Goal: Find contact information: Obtain details needed to contact an individual or organization

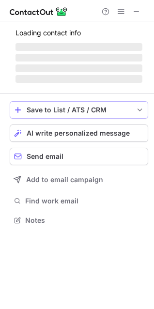
scroll to position [226, 154]
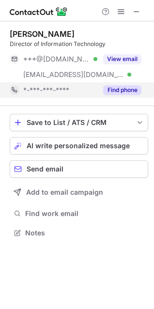
click at [127, 91] on button "Find phone" at bounding box center [122, 90] width 38 height 10
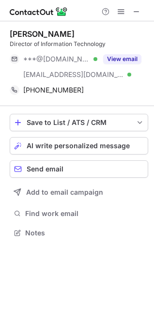
drag, startPoint x: 12, startPoint y: 34, endPoint x: 73, endPoint y: 36, distance: 61.1
click at [73, 36] on div "Ahmed Abdullah" at bounding box center [79, 34] width 139 height 10
copy div "Ahmed Abdullah"
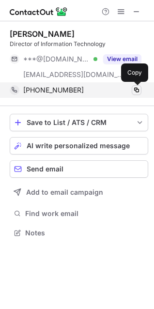
click at [138, 91] on span at bounding box center [137, 90] width 8 height 8
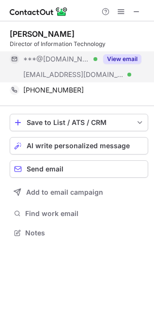
click at [114, 59] on button "View email" at bounding box center [122, 59] width 38 height 10
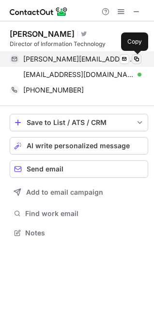
click at [137, 59] on span at bounding box center [137, 59] width 8 height 8
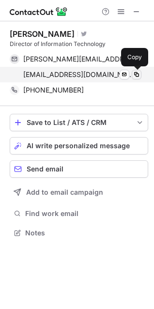
click at [137, 76] on span at bounding box center [137, 75] width 8 height 8
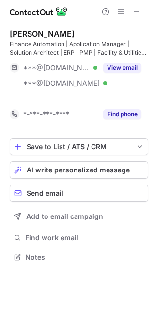
scroll to position [235, 154]
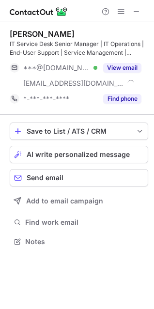
scroll to position [235, 154]
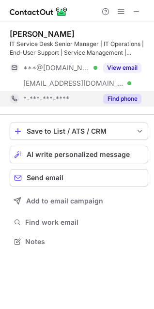
click at [122, 101] on button "Find phone" at bounding box center [122, 99] width 38 height 10
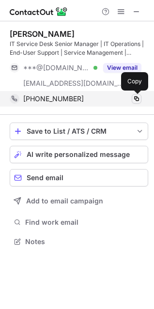
click at [136, 98] on span at bounding box center [137, 99] width 8 height 8
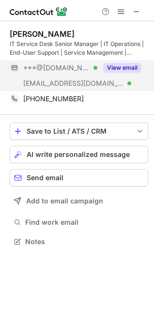
click at [109, 66] on button "View email" at bounding box center [122, 68] width 38 height 10
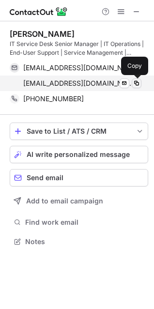
click at [136, 84] on span at bounding box center [137, 83] width 8 height 8
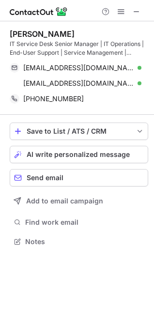
drag, startPoint x: 9, startPoint y: 43, endPoint x: 97, endPoint y: 38, distance: 87.8
click at [97, 38] on div "[PERSON_NAME] IT Service Desk Senior Manager | IT Operations | End-User Support…" at bounding box center [77, 138] width 154 height 235
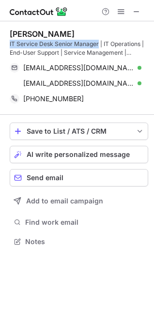
drag, startPoint x: 98, startPoint y: 43, endPoint x: 8, endPoint y: 45, distance: 90.6
click at [8, 45] on div "[PERSON_NAME] IT Service Desk Senior Manager | IT Operations | End-User Support…" at bounding box center [77, 138] width 154 height 235
copy div "IT Service Desk Senior Manager"
